Goal: Navigation & Orientation: Understand site structure

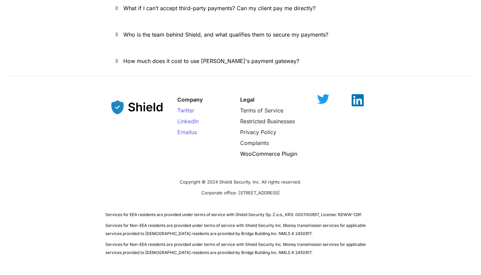
scroll to position [2421, 0]
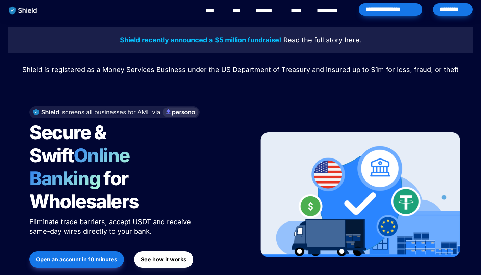
click at [270, 10] on link "********" at bounding box center [268, 10] width 24 height 8
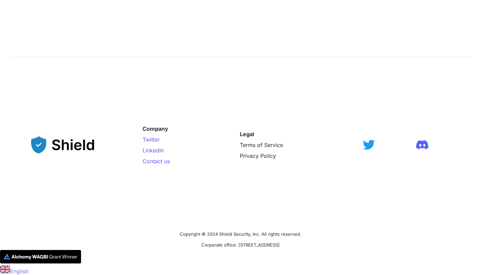
scroll to position [1104, 0]
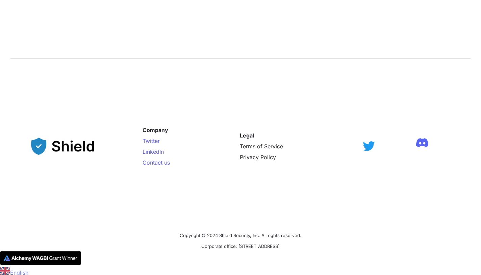
click at [425, 143] on img at bounding box center [423, 142] width 12 height 9
